Goal: Transaction & Acquisition: Purchase product/service

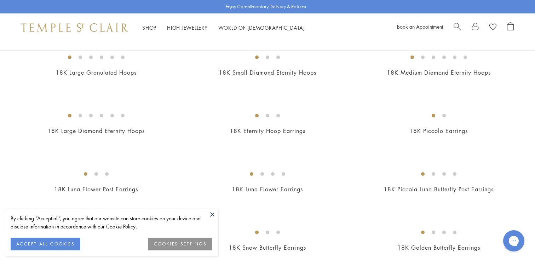
scroll to position [816, 0]
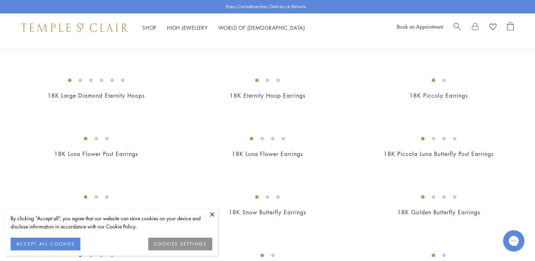
click at [212, 216] on button at bounding box center [212, 214] width 11 height 11
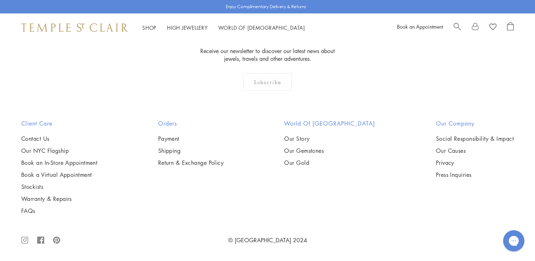
scroll to position [1300, 0]
click at [0, 0] on img at bounding box center [0, 0] width 0 height 0
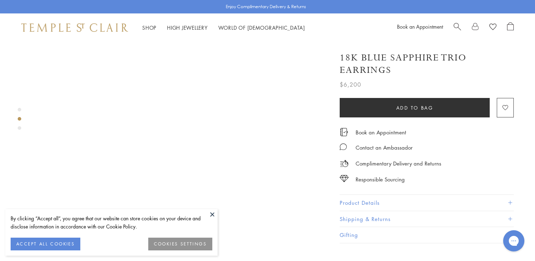
scroll to position [444, 0]
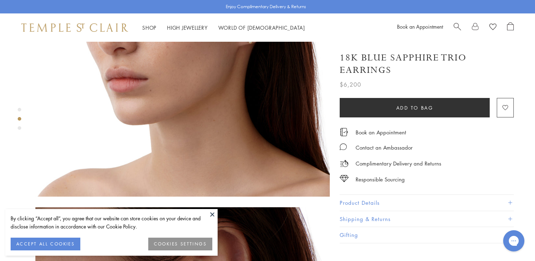
click at [369, 200] on button "Product Details" at bounding box center [427, 203] width 174 height 16
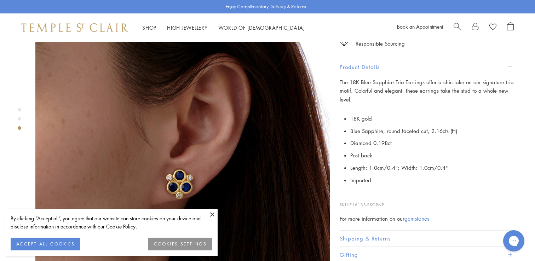
scroll to position [616, 0]
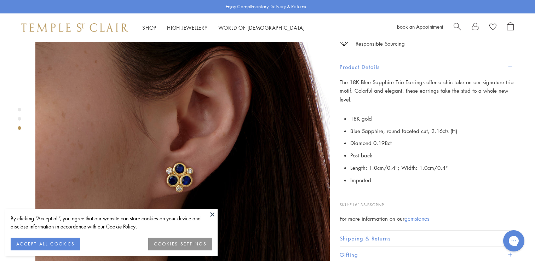
click at [383, 192] on div "The 18K Blue Sapphire Trio Earrings offer a chic take on our signature trio mot…" at bounding box center [427, 150] width 174 height 145
click at [381, 106] on div "The 18K Blue Sapphire Trio Earrings offer a chic take on our signature trio mot…" at bounding box center [427, 150] width 174 height 145
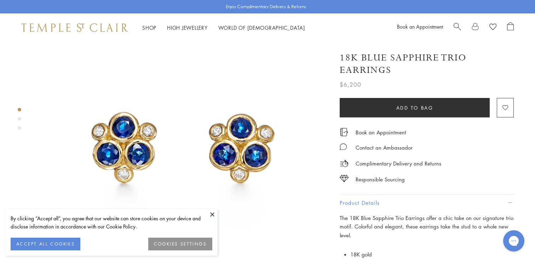
scroll to position [0, 0]
